Goal: Entertainment & Leisure: Consume media (video, audio)

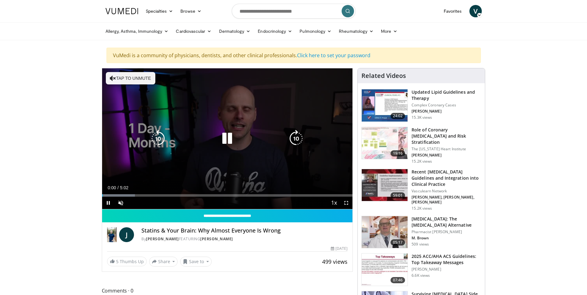
click at [130, 81] on button "Tap to unmute" at bounding box center [131, 78] width 50 height 12
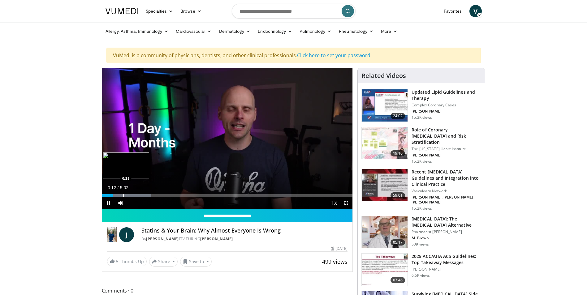
click at [123, 197] on div "Progress Bar" at bounding box center [123, 195] width 1 height 2
click at [147, 195] on div "Progress Bar" at bounding box center [147, 195] width 1 height 2
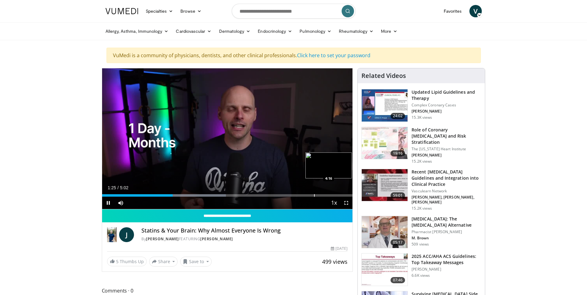
click at [320, 194] on div "Loaded : 49.41% 1:25 4:16" at bounding box center [227, 195] width 251 height 2
click at [324, 195] on div "Progress Bar" at bounding box center [324, 195] width 1 height 2
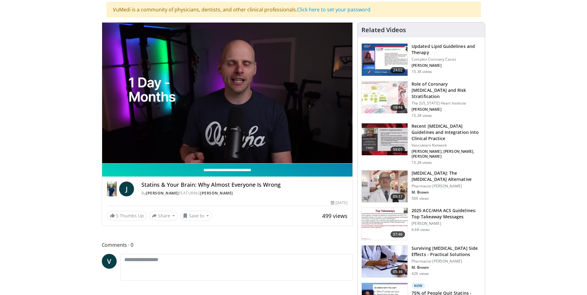
scroll to position [31, 0]
